Goal: Register for event/course

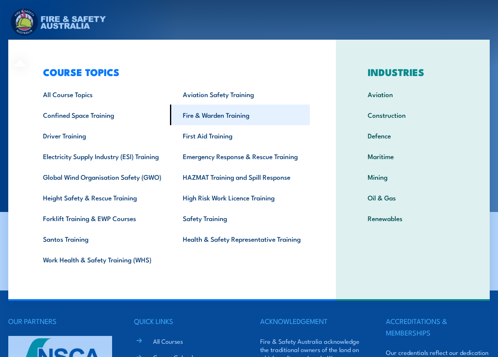
click at [207, 111] on link "Fire & Warden Training" at bounding box center [240, 115] width 140 height 21
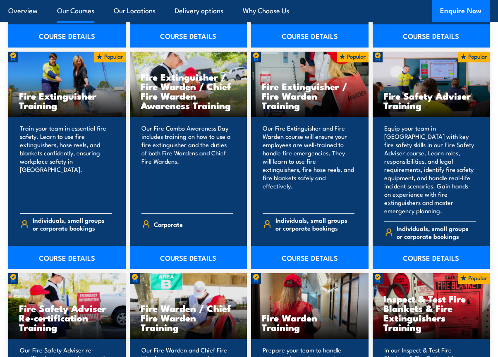
scroll to position [849, 0]
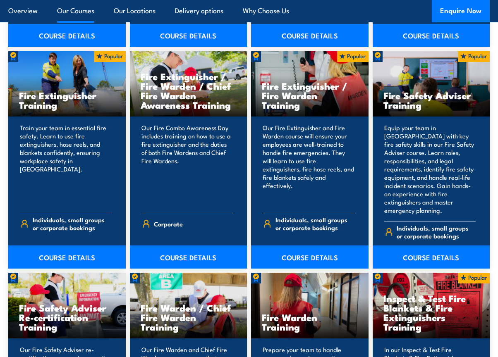
click at [54, 105] on h3 "Fire Extinguisher Training" at bounding box center [67, 100] width 96 height 19
click at [67, 182] on p "Train your team in essential fire safety. Learn to use fire extinguishers, hose…" at bounding box center [66, 165] width 92 height 83
click at [56, 246] on link "COURSE DETAILS" at bounding box center [66, 257] width 117 height 23
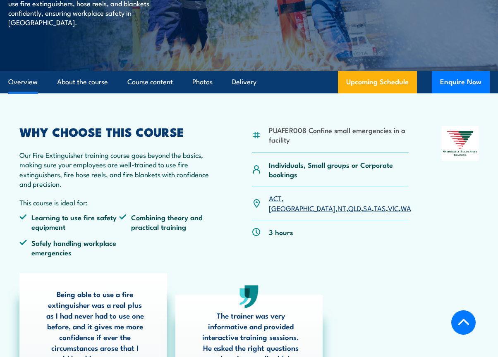
scroll to position [161, 0]
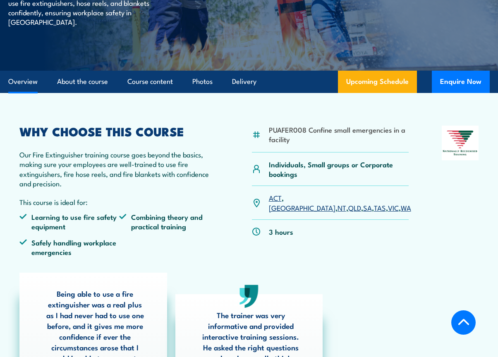
click at [388, 203] on link "VIC" at bounding box center [393, 208] width 11 height 10
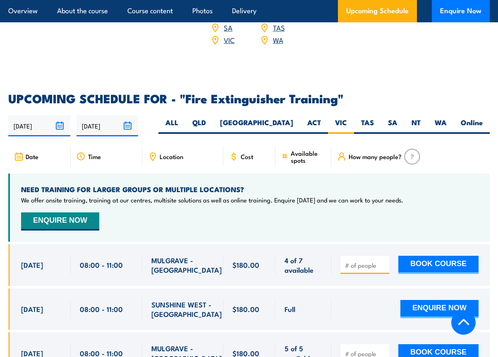
scroll to position [1330, 0]
